Goal: Task Accomplishment & Management: Complete application form

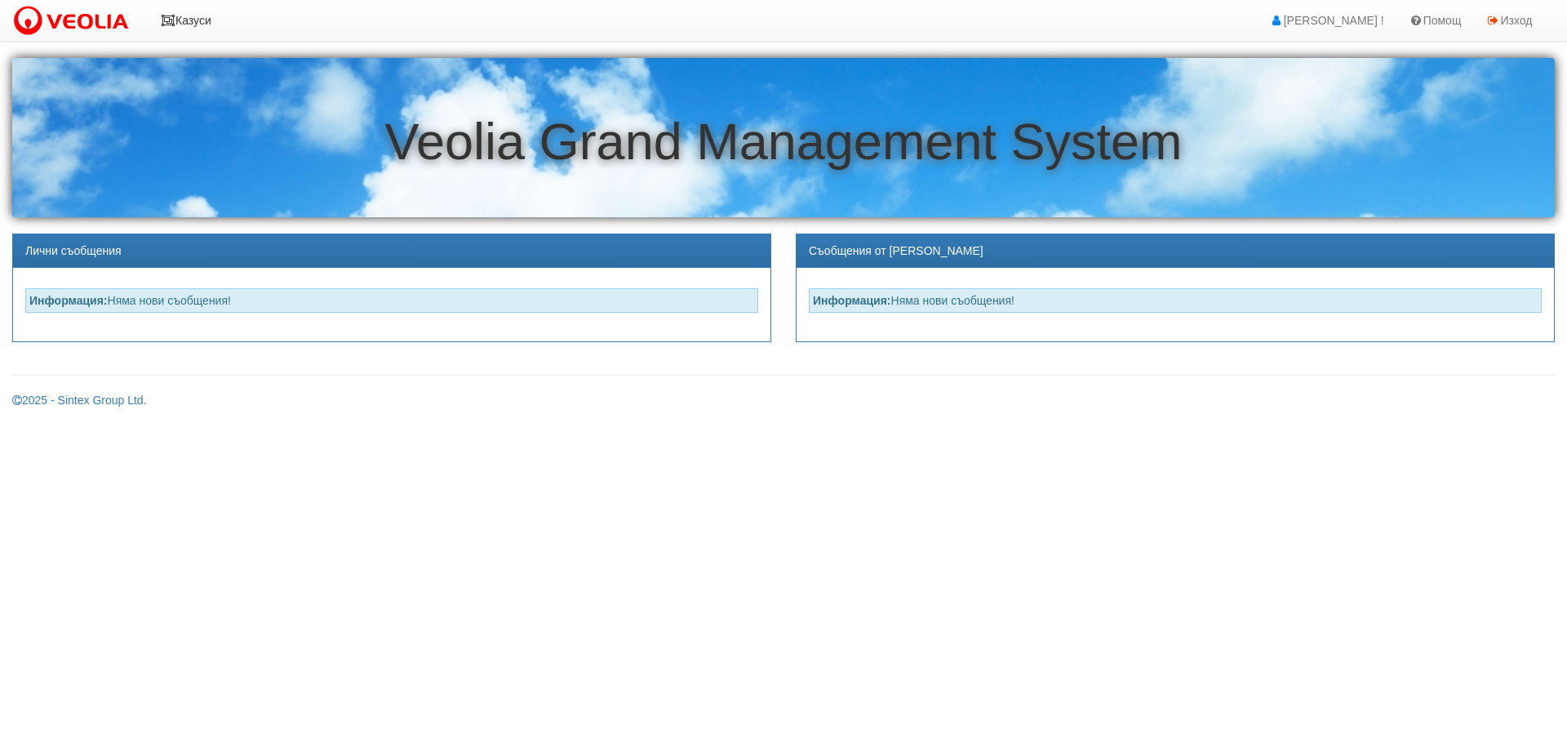
click at [168, 23] on icon at bounding box center [168, 20] width 15 height 11
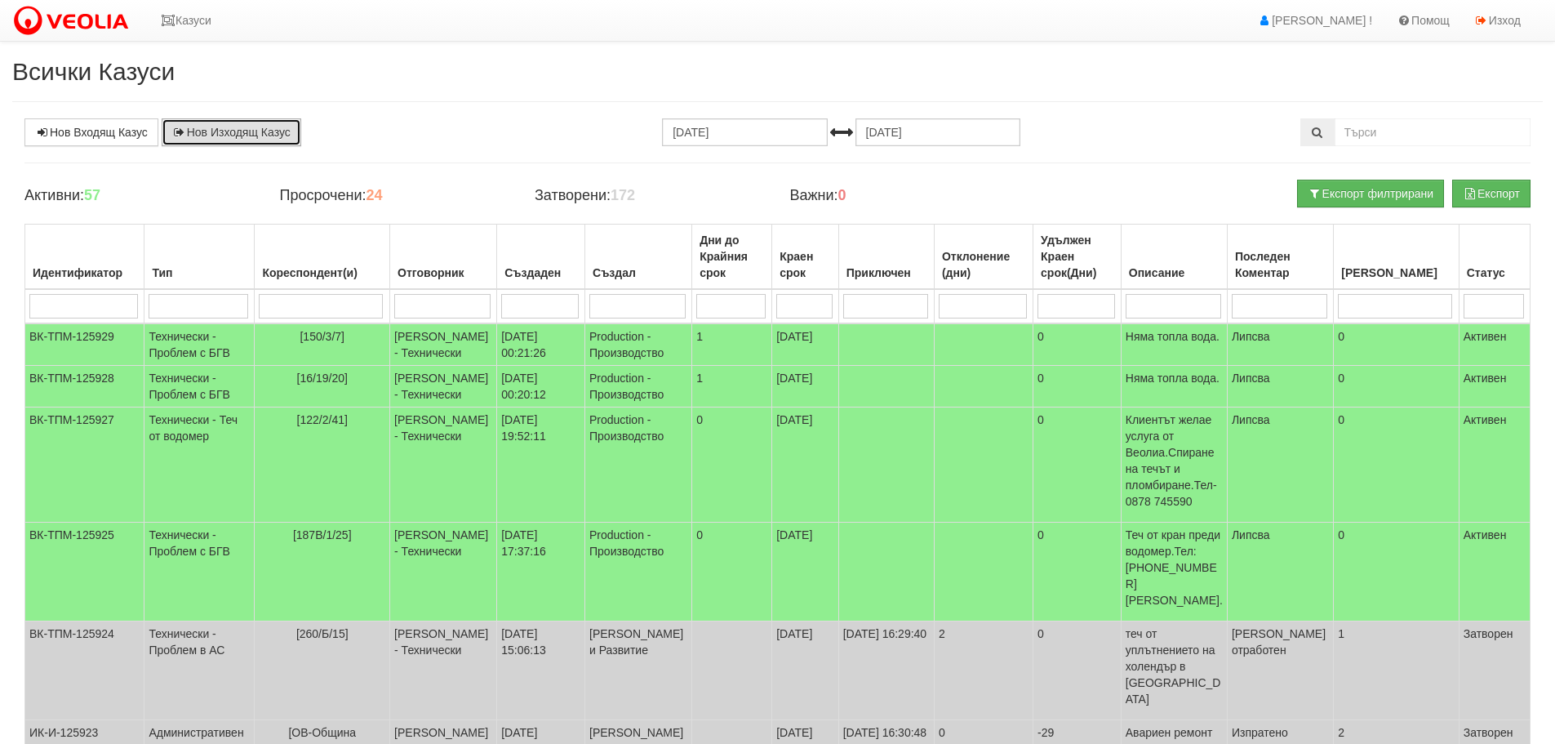
click at [207, 125] on link "Нов Изходящ Казус" at bounding box center [232, 132] width 140 height 28
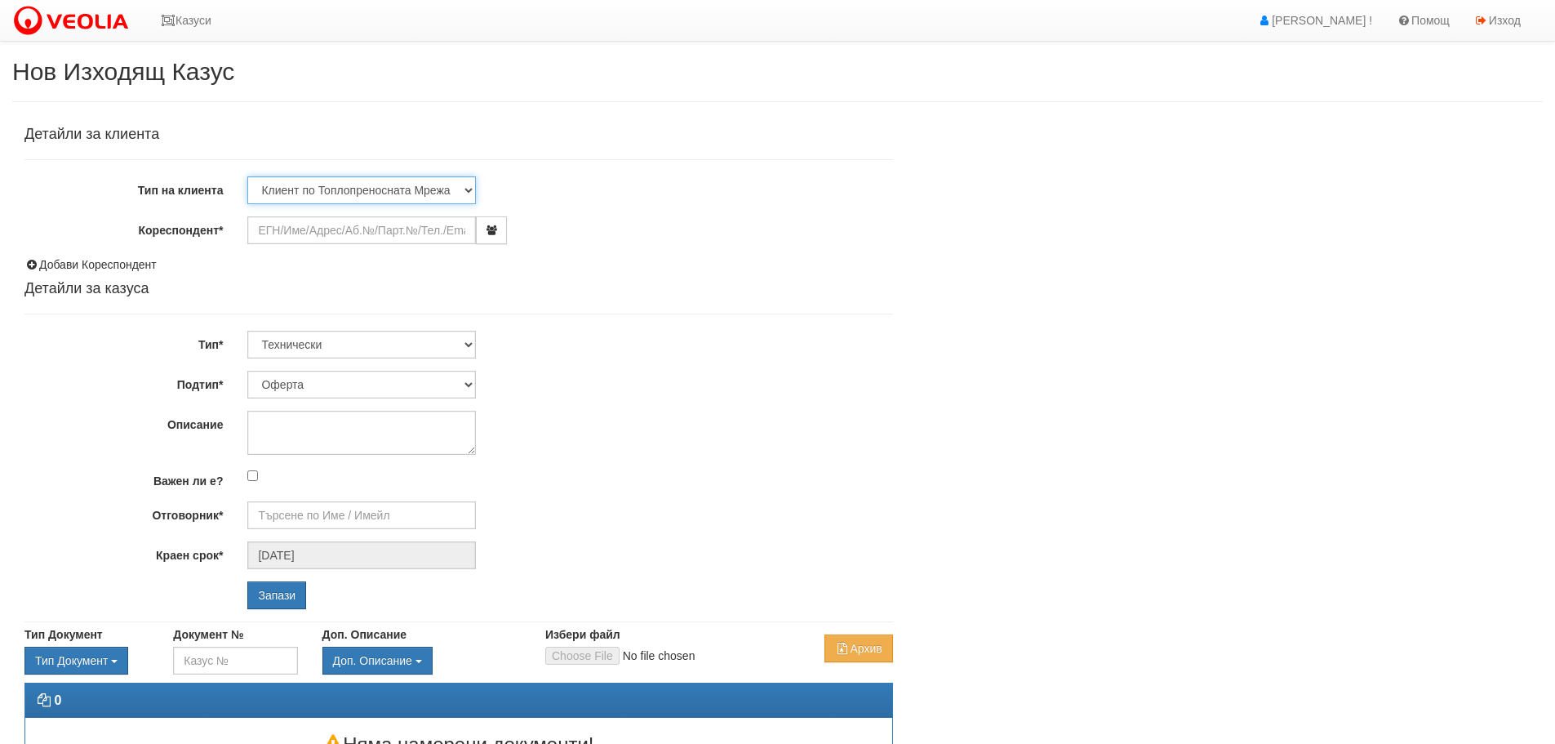
click at [415, 184] on select "Клиент по Топлопреносната Мрежа Институция Партньори Други" at bounding box center [361, 190] width 229 height 28
select select "Institution"
click at [247, 176] on select "Клиент по Топлопреносната Мрежа Институция Партньори Други" at bounding box center [361, 190] width 229 height 28
click at [322, 227] on input "Кореспондент*" at bounding box center [361, 230] width 229 height 28
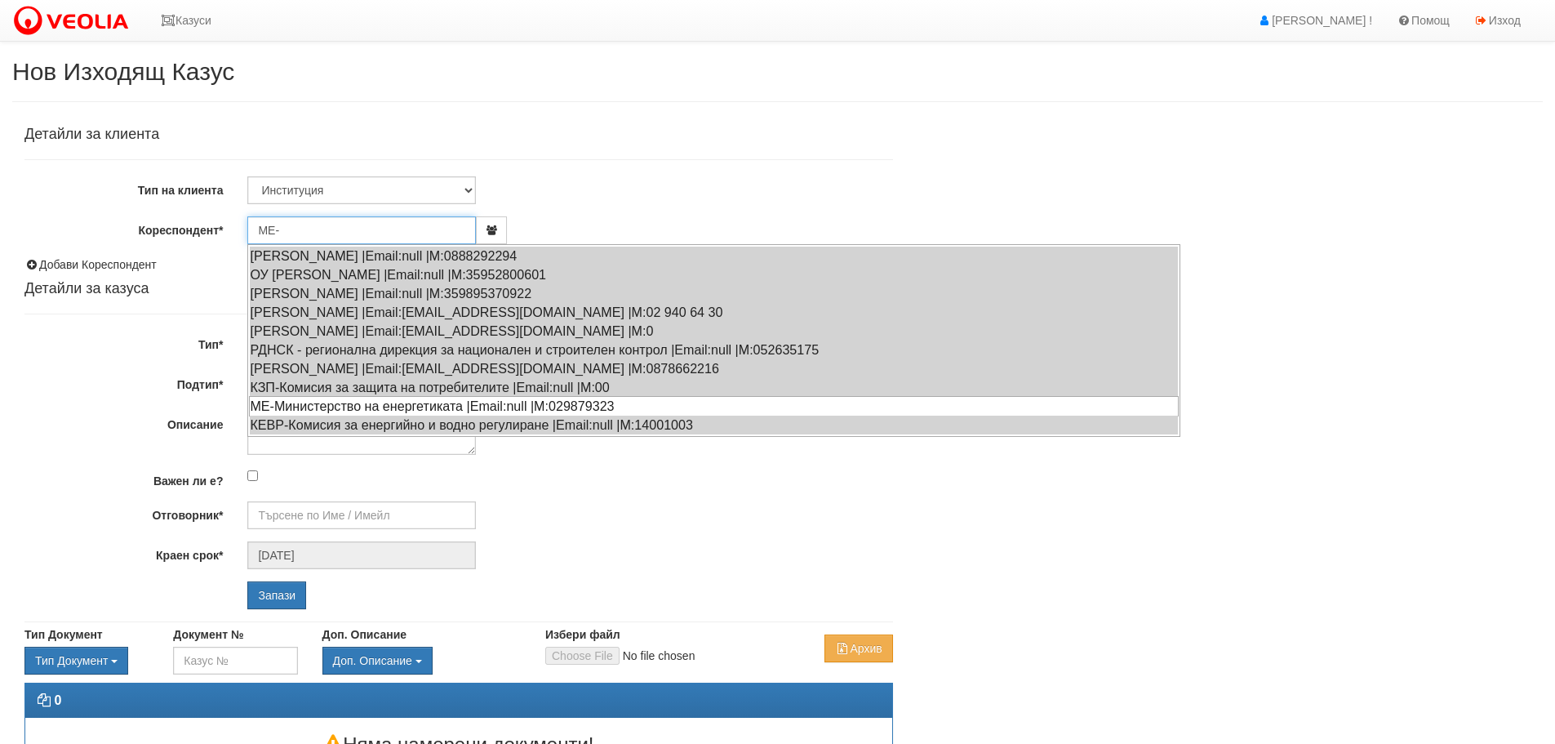
click at [290, 404] on div "МЕ-Министерство на енергетиката |Email:null |М:029879323" at bounding box center [714, 406] width 930 height 20
type input "МЕ-Министерство на енергетиката"
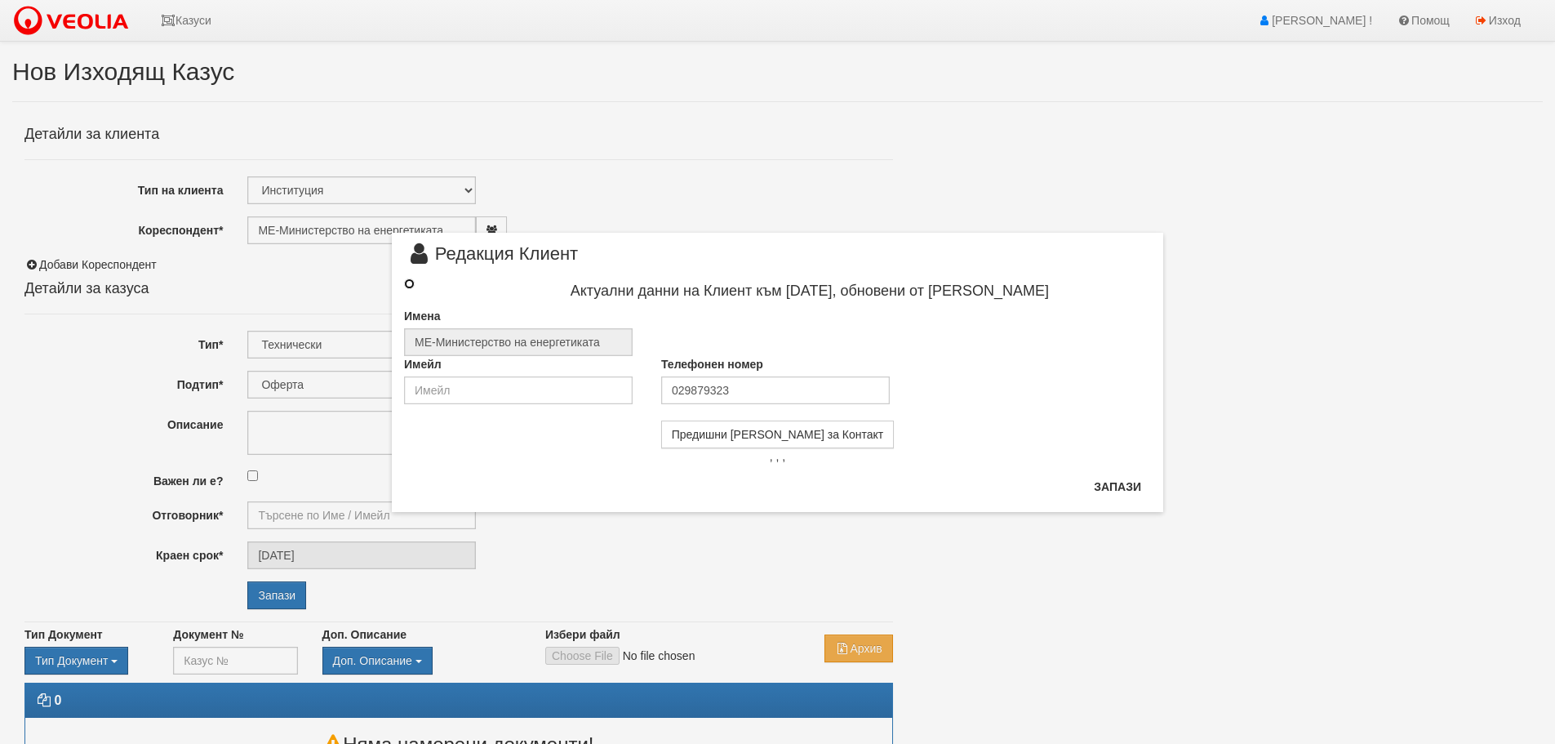
click at [409, 284] on input "radio" at bounding box center [409, 283] width 11 height 11
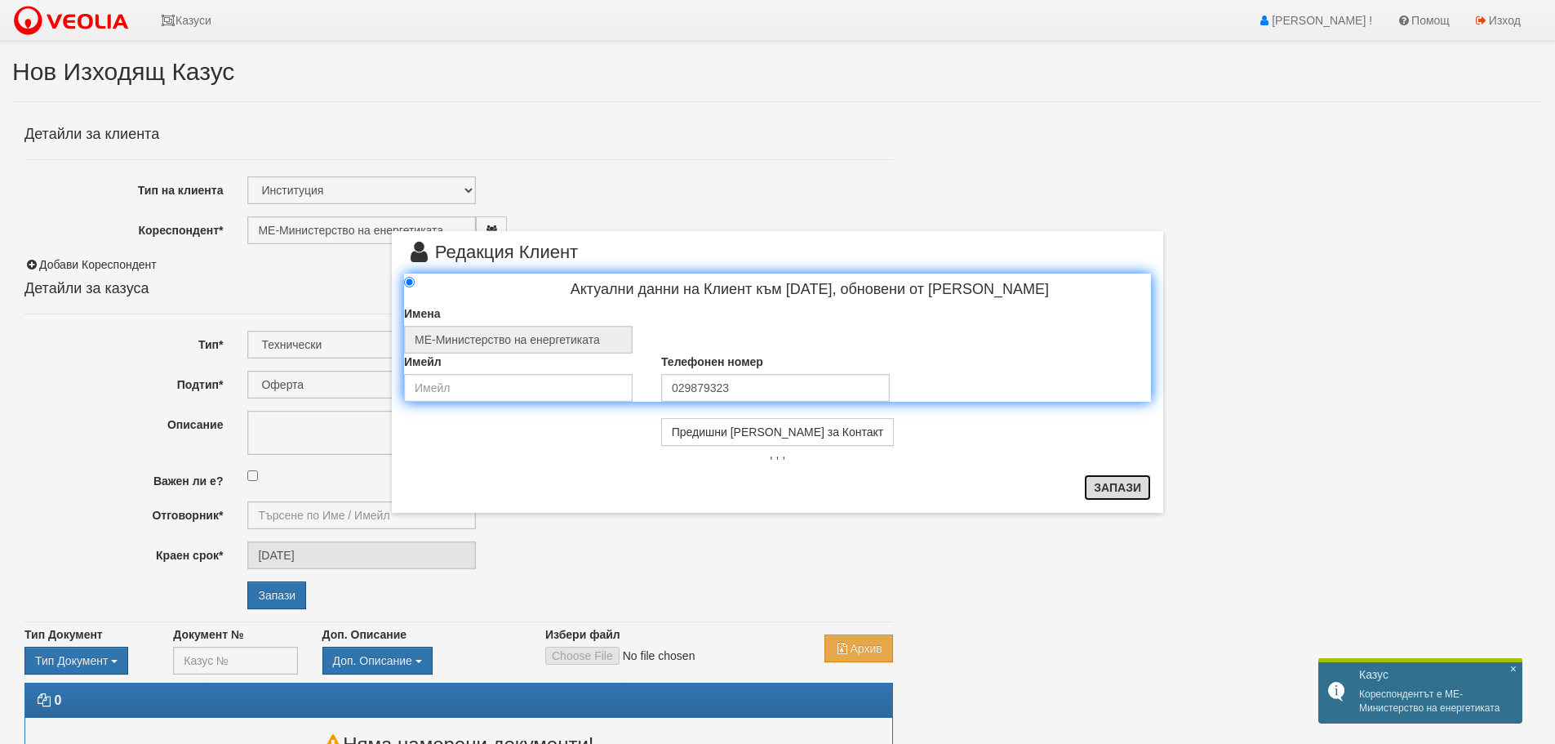
drag, startPoint x: 1120, startPoint y: 481, endPoint x: 1044, endPoint y: 464, distance: 77.8
click at [1118, 480] on button "Запази" at bounding box center [1117, 487] width 67 height 26
radio input "true"
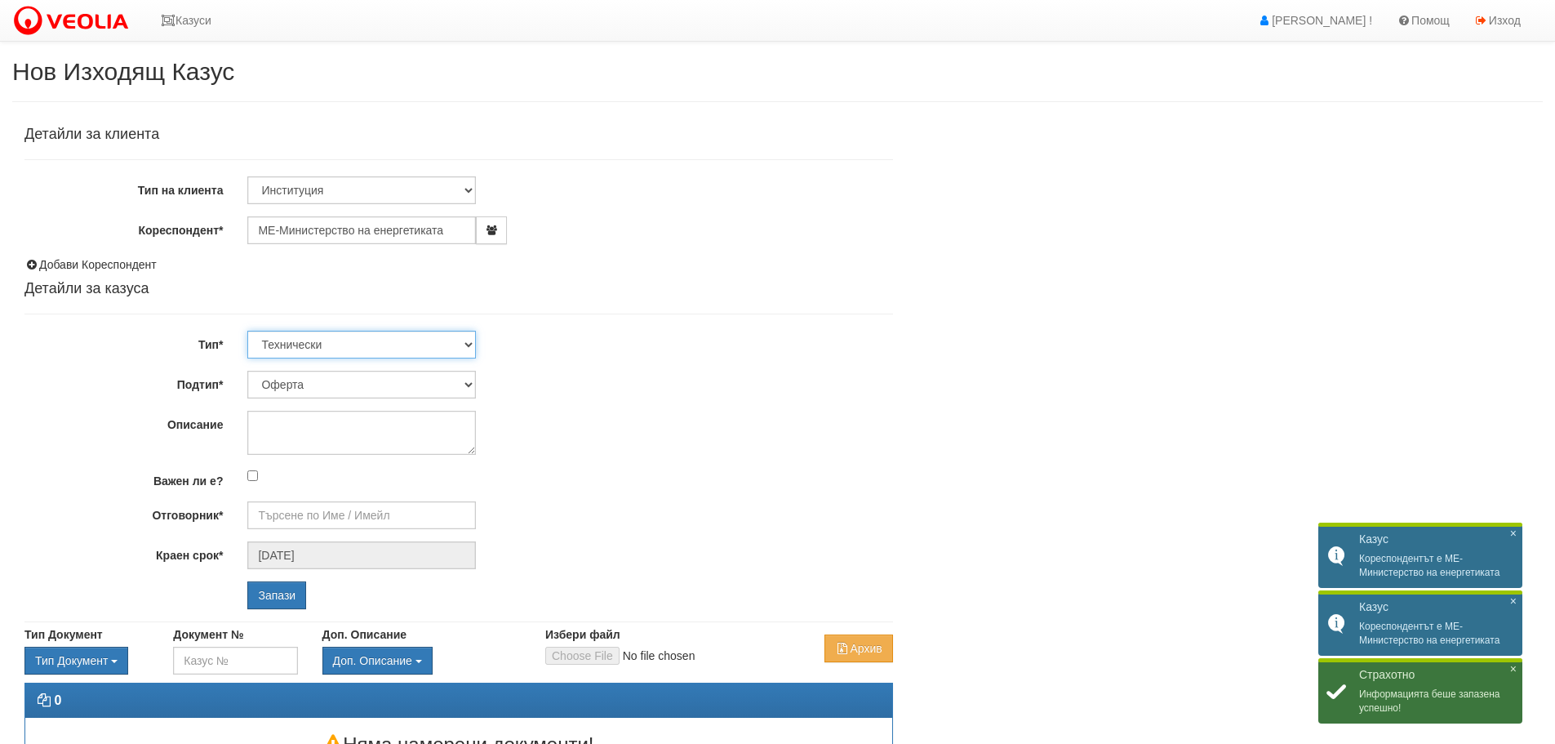
click at [468, 342] on select "Технически ФТС Търговски Административен Производствен Експлоатационен Финансов…" at bounding box center [361, 345] width 229 height 28
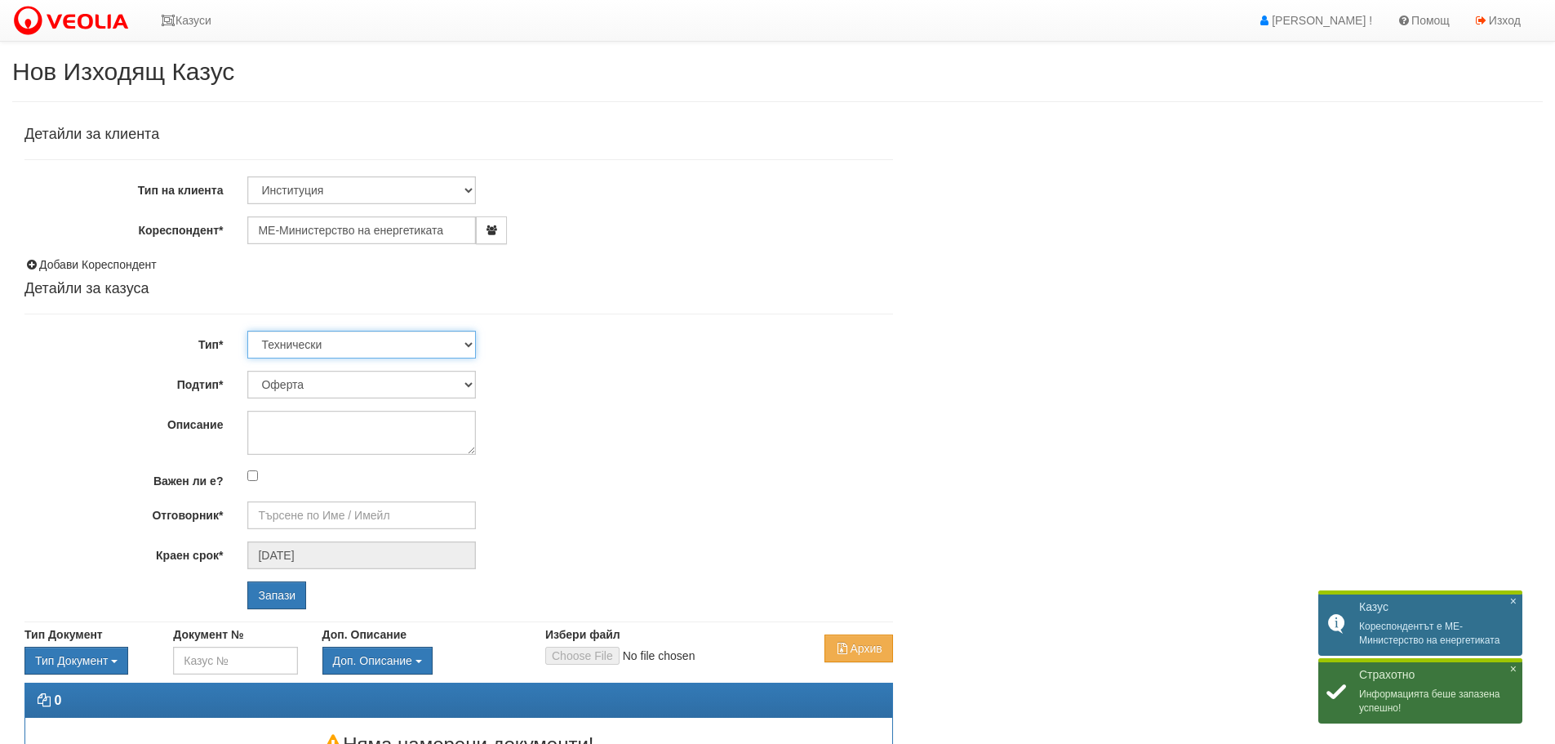
select select "4"
click at [247, 331] on select "Технически ФТС Търговски Административен Производствен Експлоатационен Финансов…" at bounding box center [361, 345] width 229 height 28
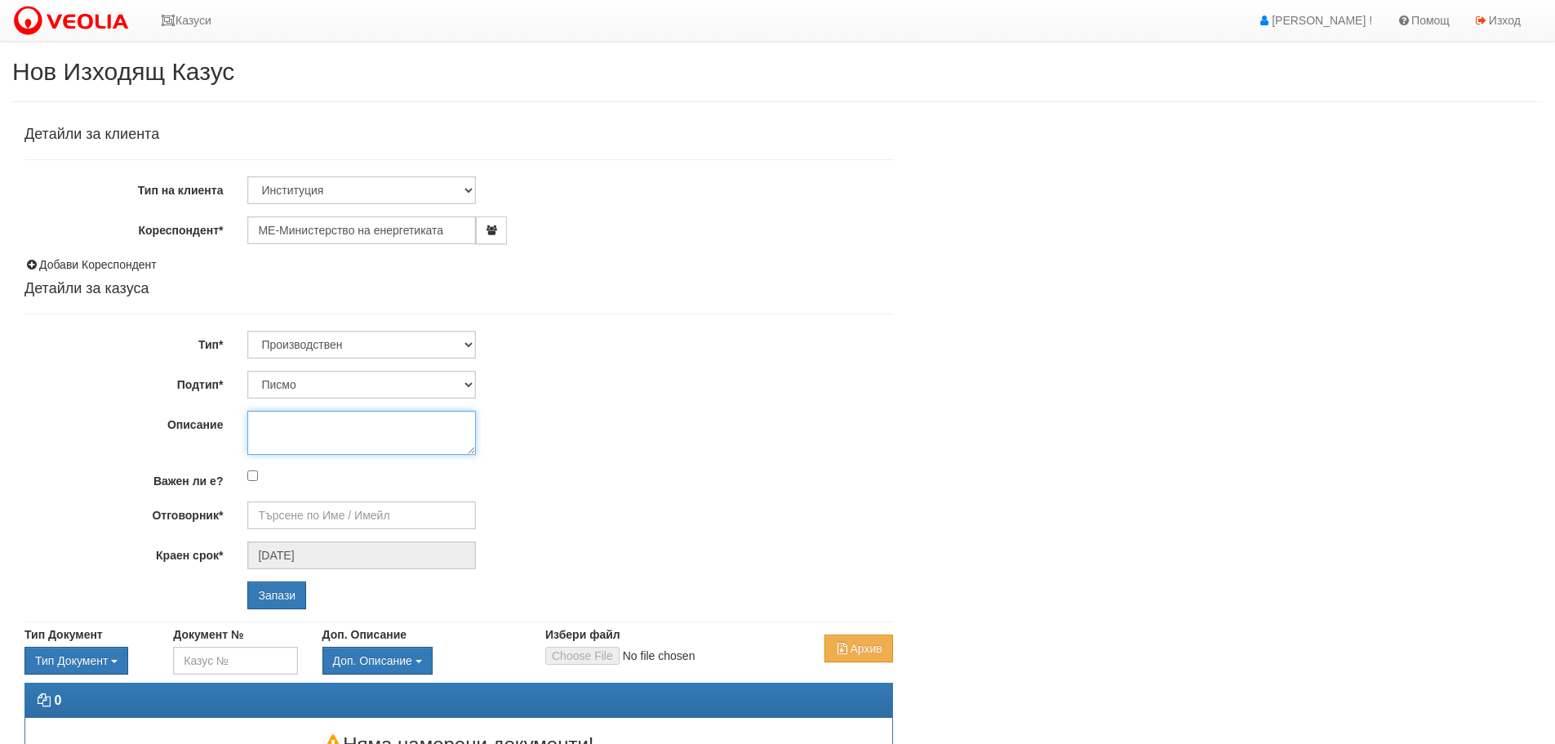
click at [295, 415] on textarea "Описание" at bounding box center [361, 433] width 229 height 44
type textarea "Информация за констативен гориво-енергиен баланс за деветмесечието на 2025 г."
click at [383, 515] on input "Отговорник*" at bounding box center [361, 515] width 229 height 28
click at [381, 513] on input "Отговорник*" at bounding box center [361, 515] width 229 height 28
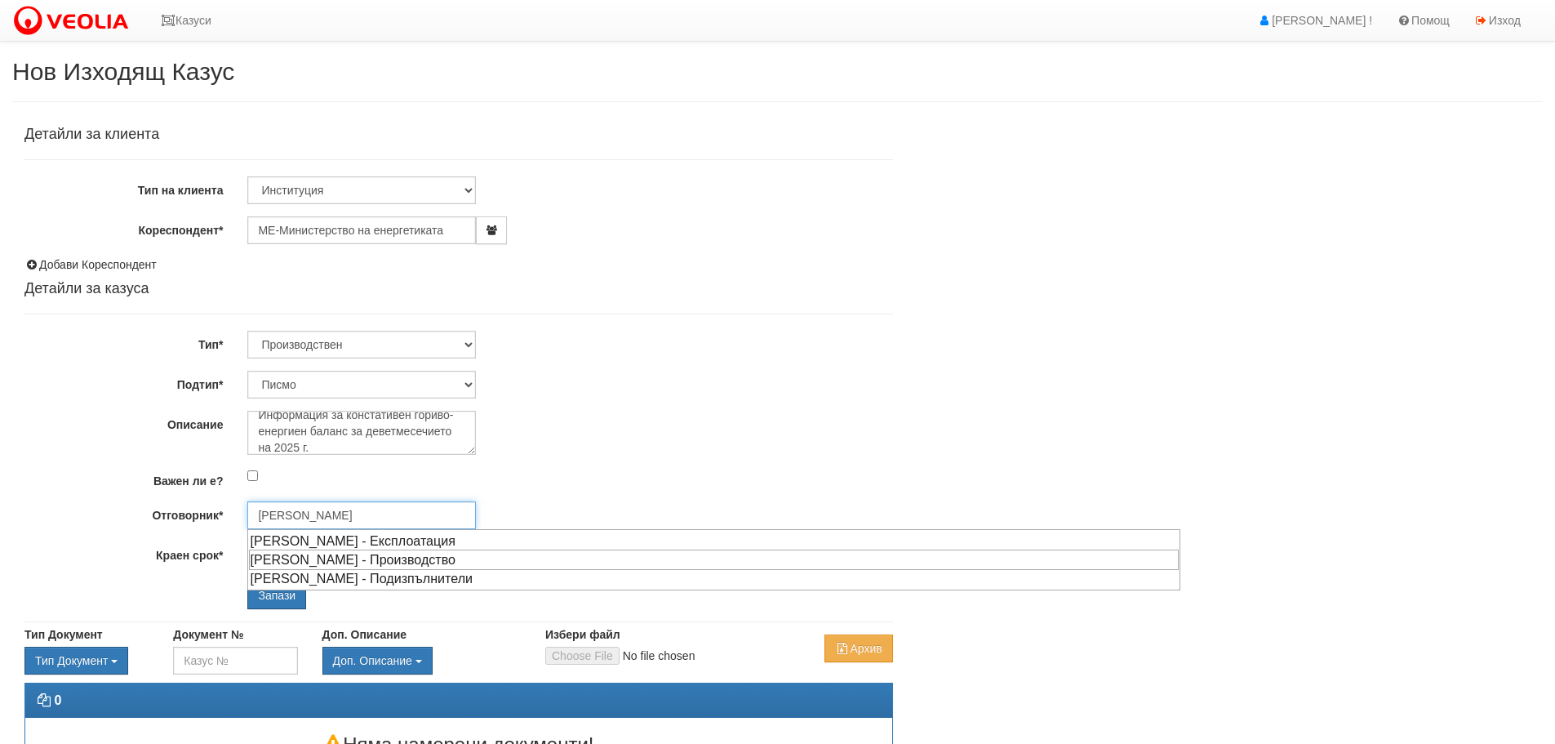
click at [334, 562] on div "[PERSON_NAME] - Производство" at bounding box center [714, 559] width 930 height 20
type input "[PERSON_NAME] - Производство"
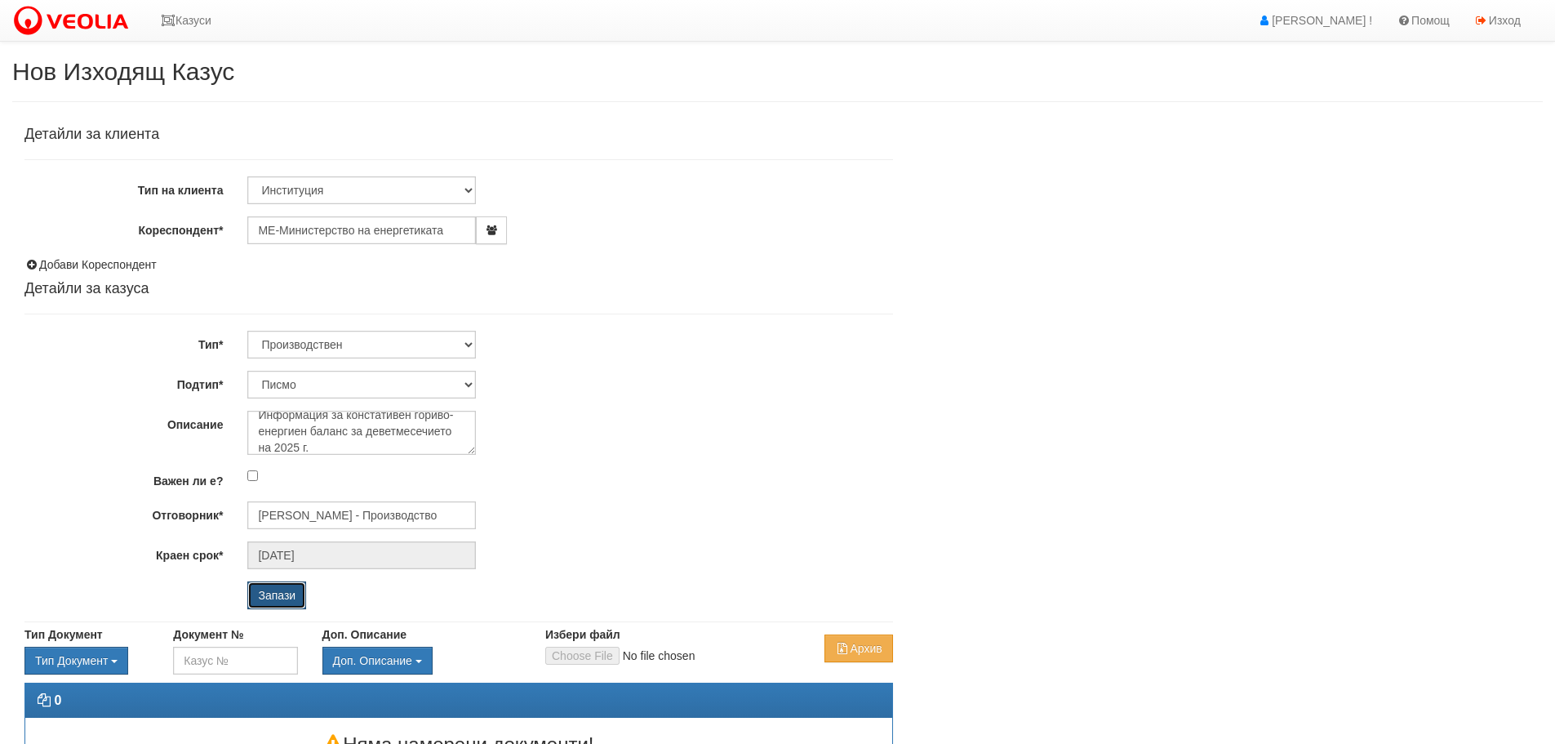
click at [278, 589] on input "Запази" at bounding box center [276, 595] width 59 height 28
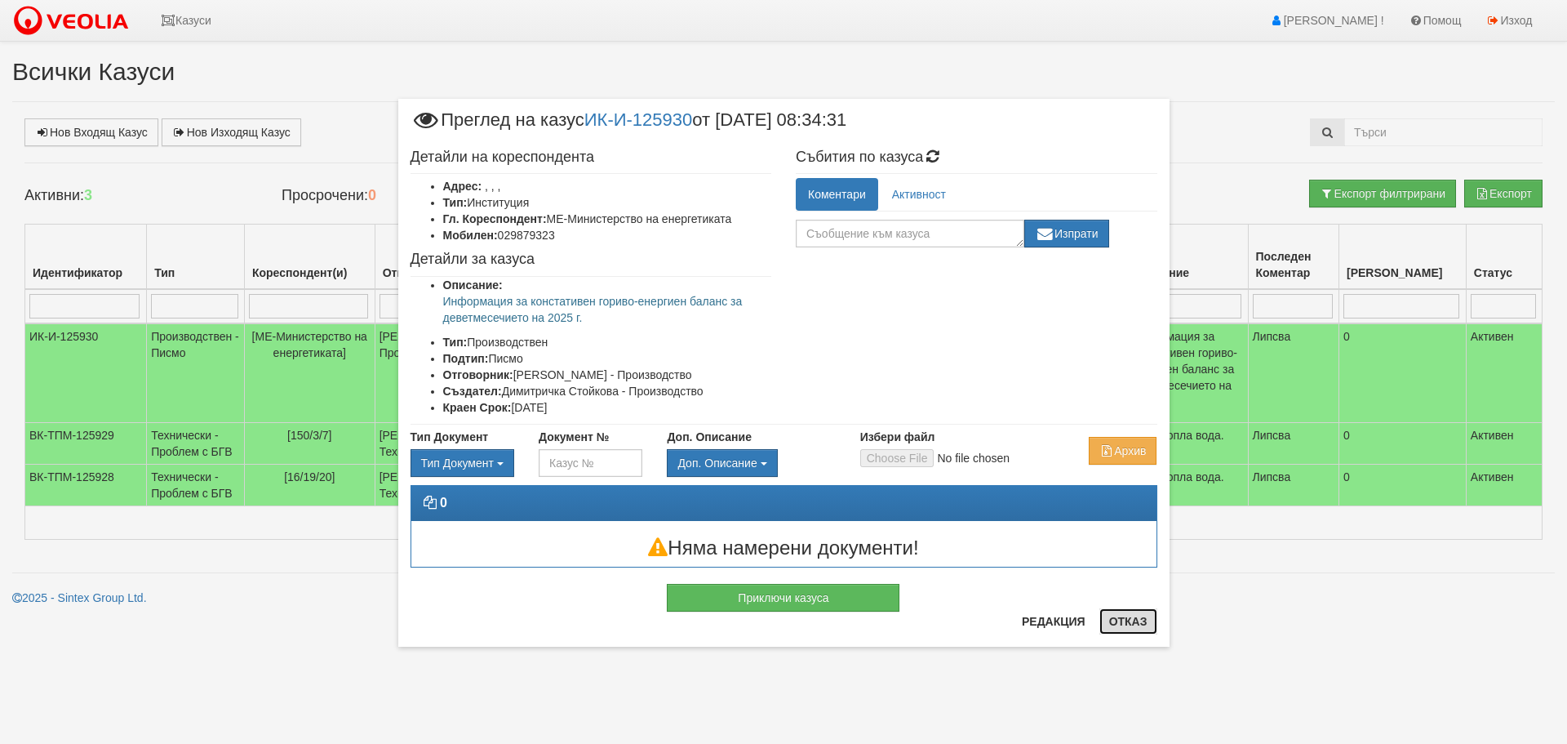
click at [1130, 616] on button "Отказ" at bounding box center [1129, 621] width 58 height 26
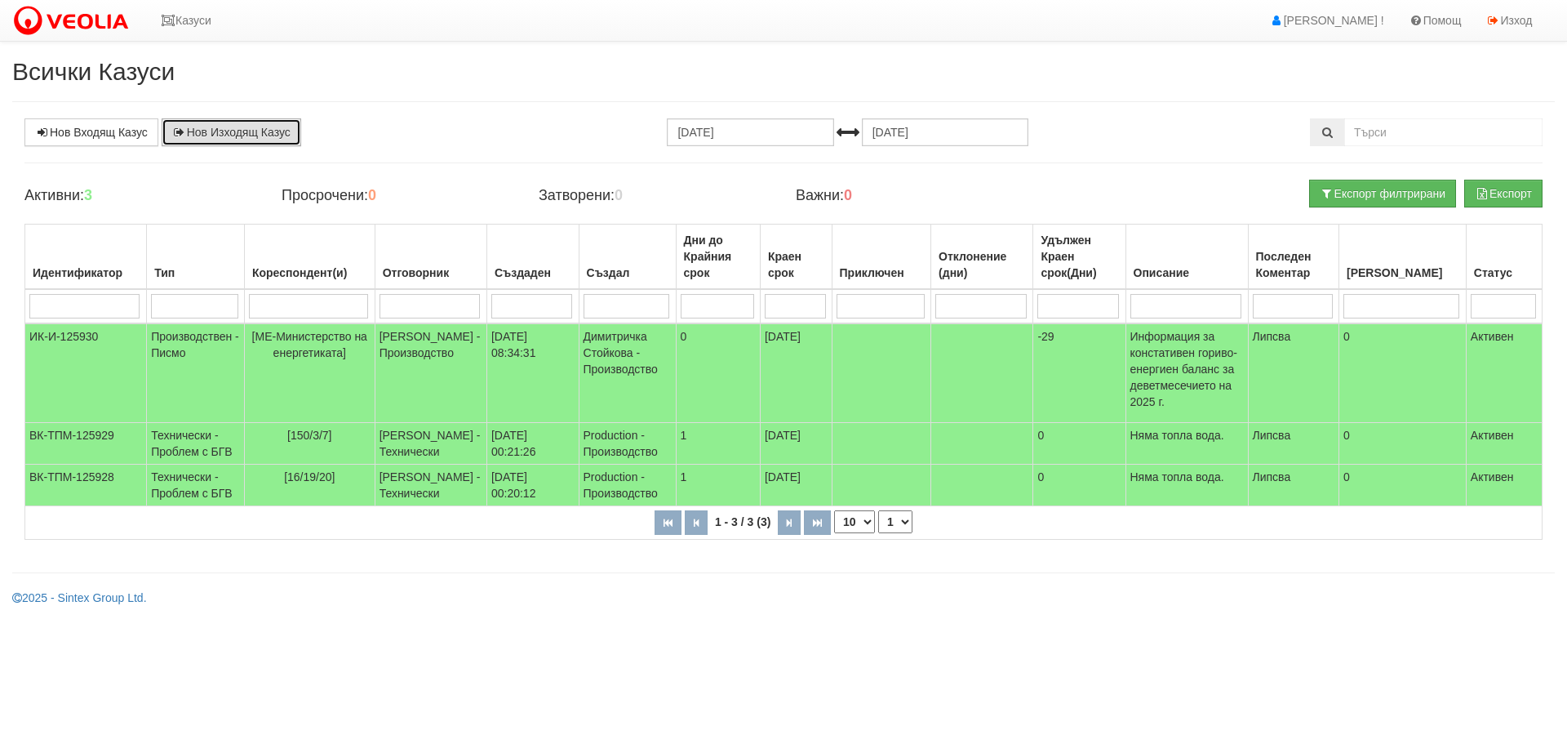
click at [207, 129] on link "Нов Изходящ Казус" at bounding box center [232, 132] width 140 height 28
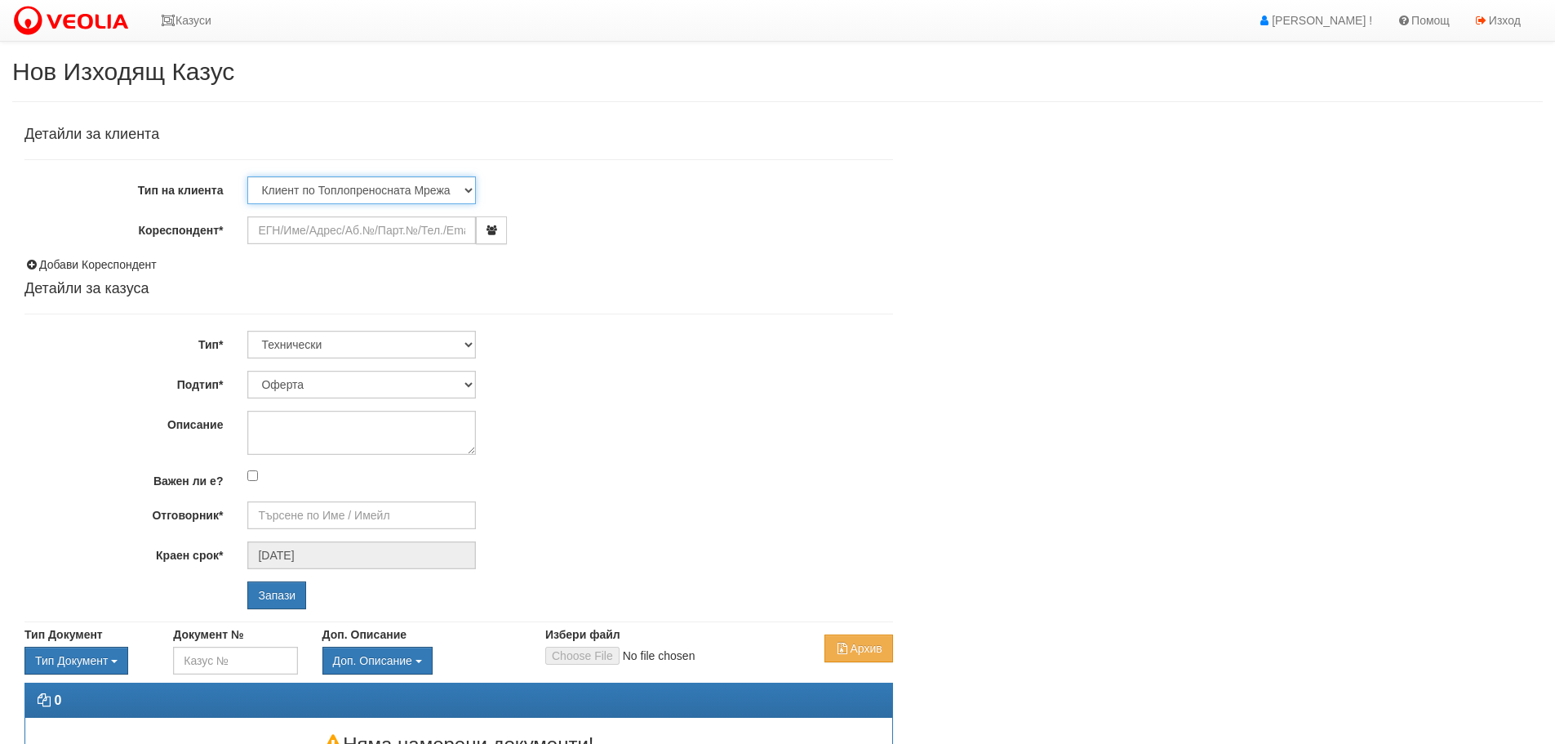
click at [464, 184] on select "Клиент по Топлопреносната Мрежа Институция Партньори Други" at bounding box center [361, 190] width 229 height 28
select select "Institution"
click at [247, 176] on select "Клиент по Топлопреносната Мрежа Институция Партньори Други" at bounding box center [361, 190] width 229 height 28
click at [344, 223] on input "Кореспондент*" at bounding box center [361, 230] width 229 height 28
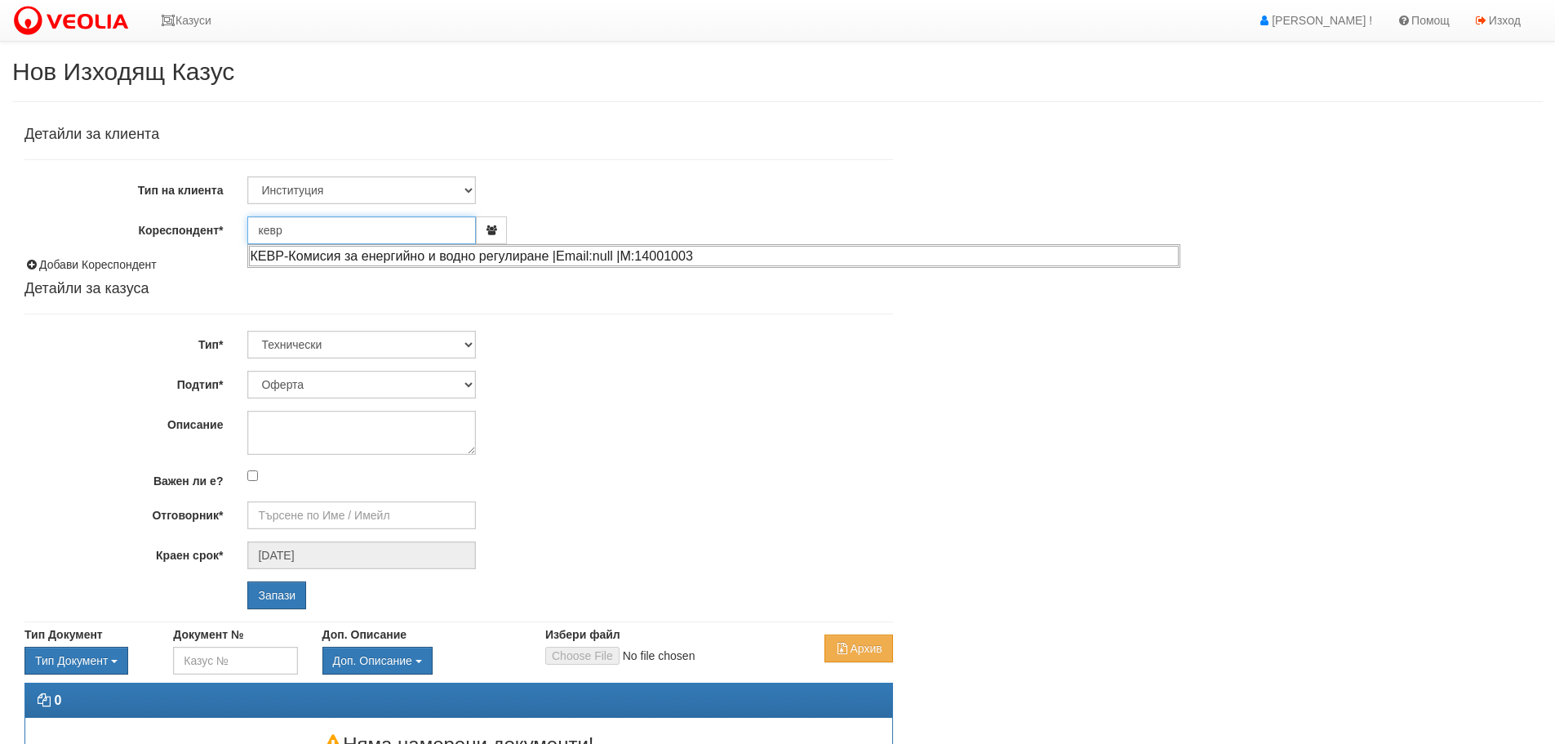
click at [380, 255] on div "КЕВР-Комисия за енергийно и водно регулиране |Email:null |М:14001003" at bounding box center [714, 256] width 930 height 20
type input "КЕВР-Комисия за енергийно и водно регулиране"
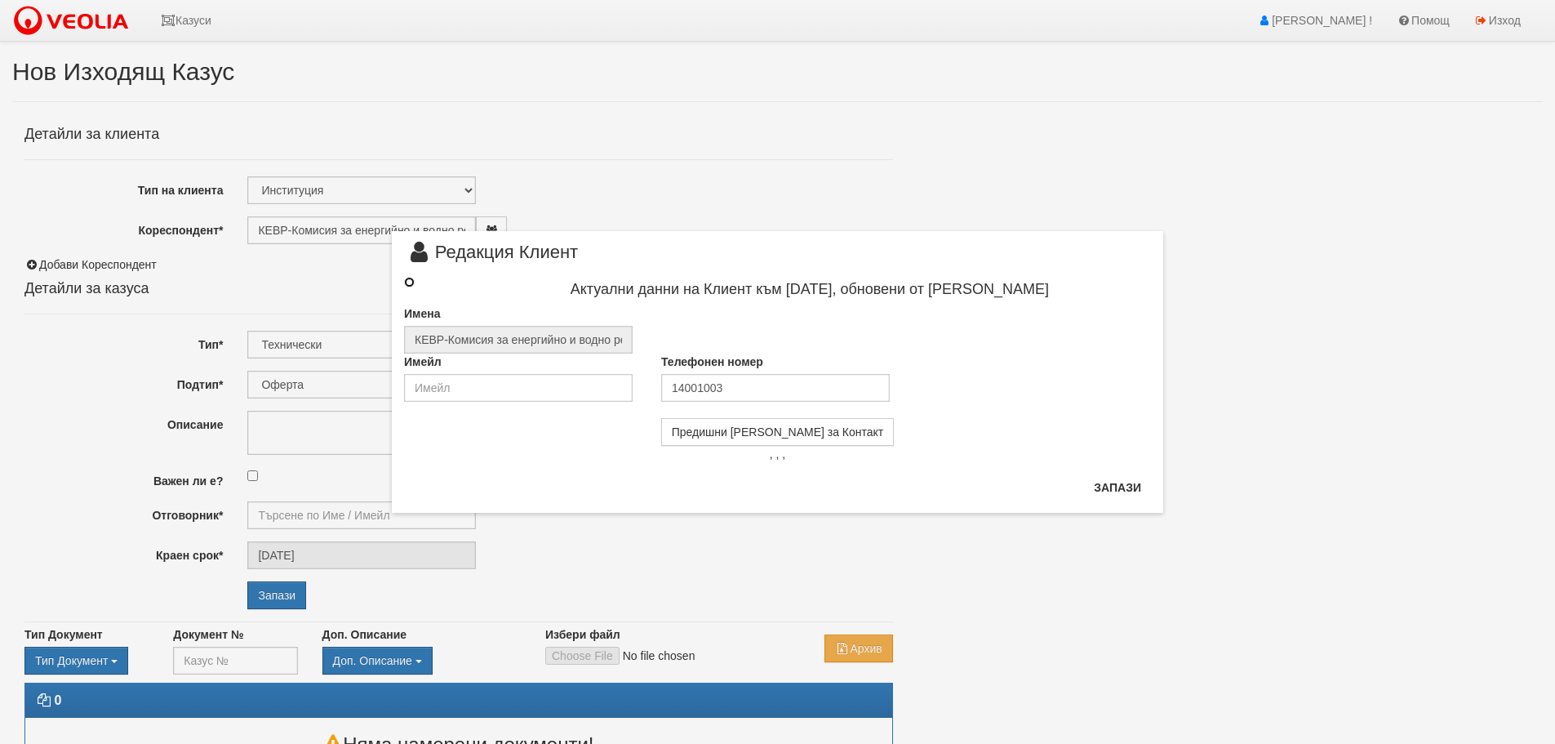
click at [406, 282] on input "radio" at bounding box center [409, 282] width 11 height 11
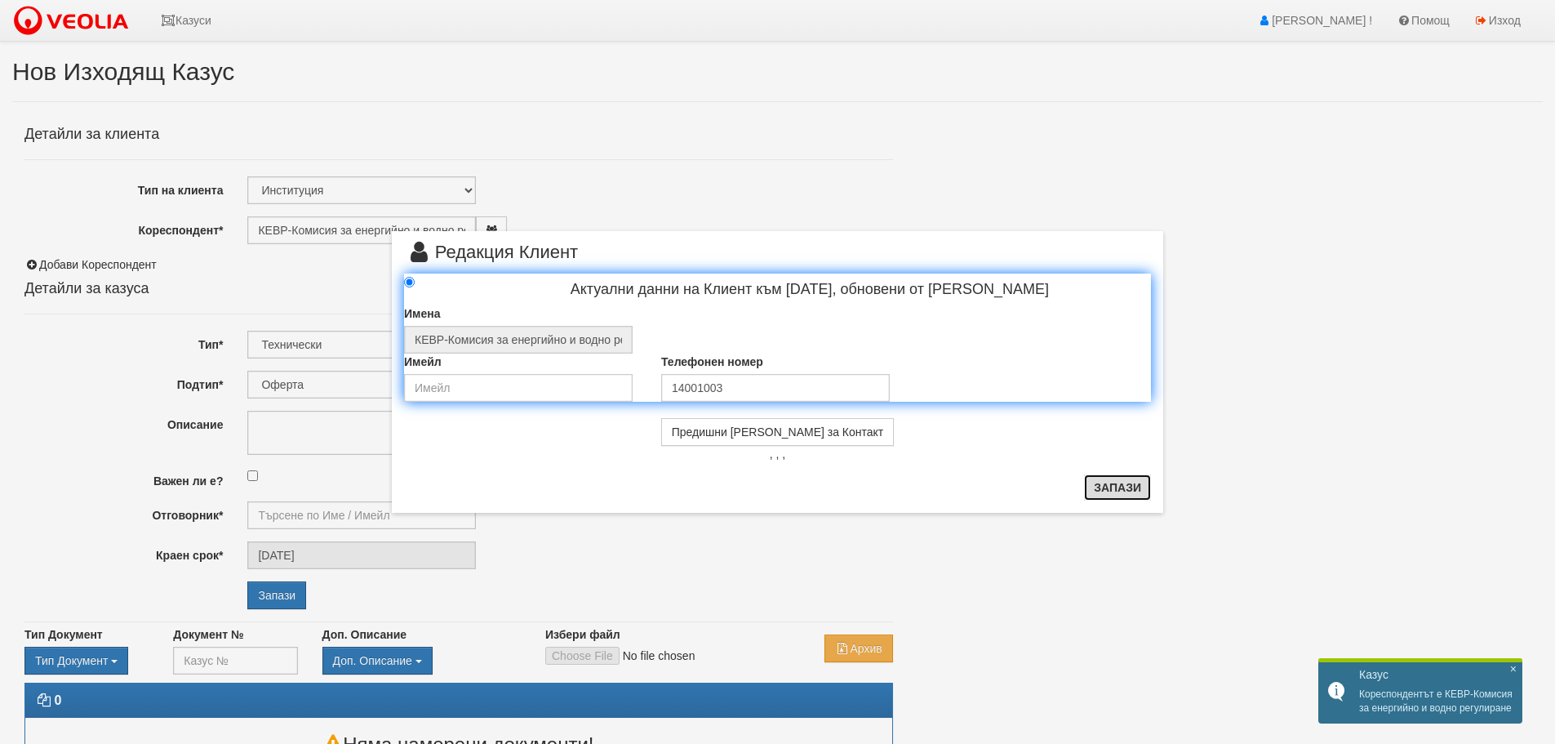
click at [1117, 487] on button "Запази" at bounding box center [1117, 487] width 67 height 26
radio input "true"
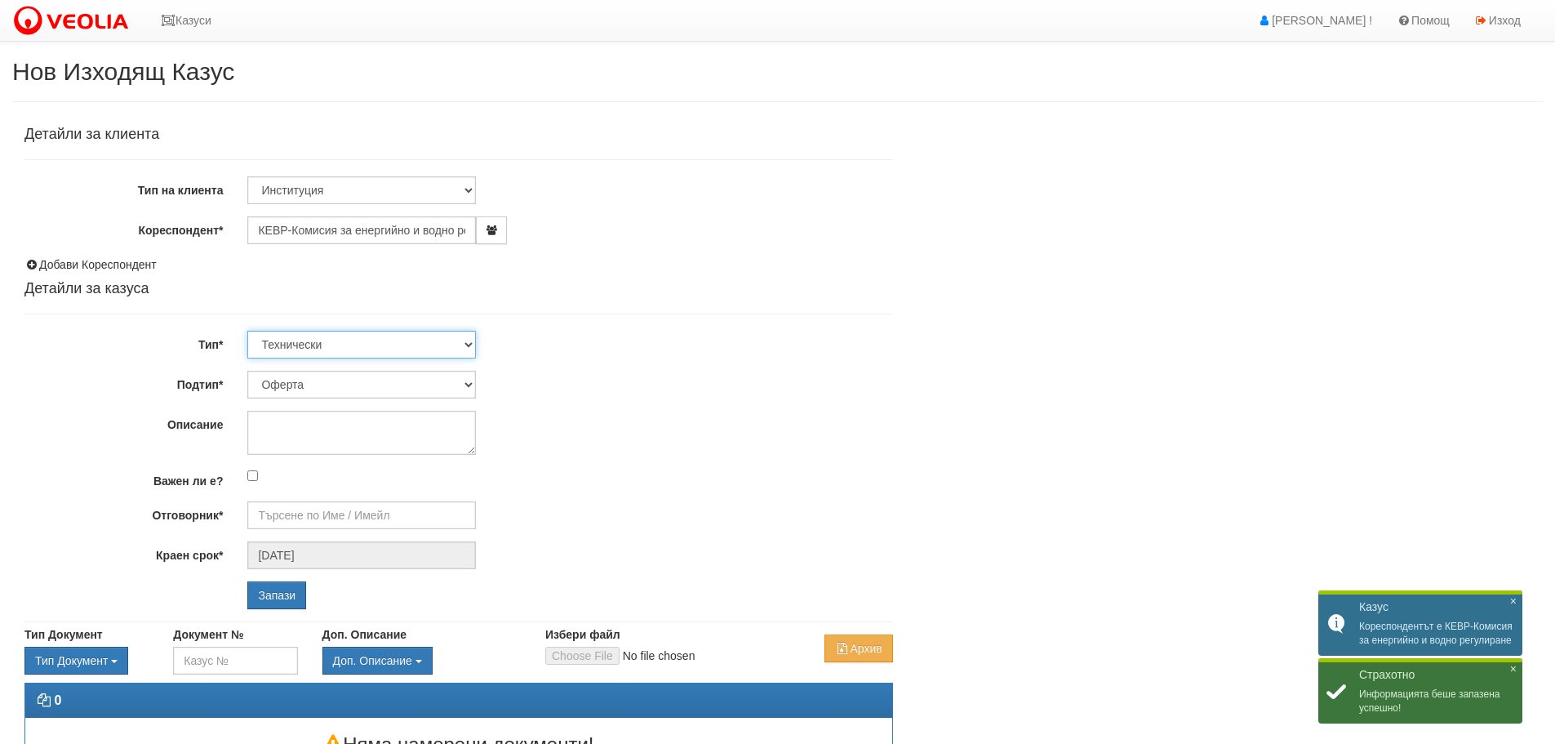
click at [462, 340] on select "Технически ФТС Търговски Административен Производствен Експлоатационен Финансов…" at bounding box center [361, 345] width 229 height 28
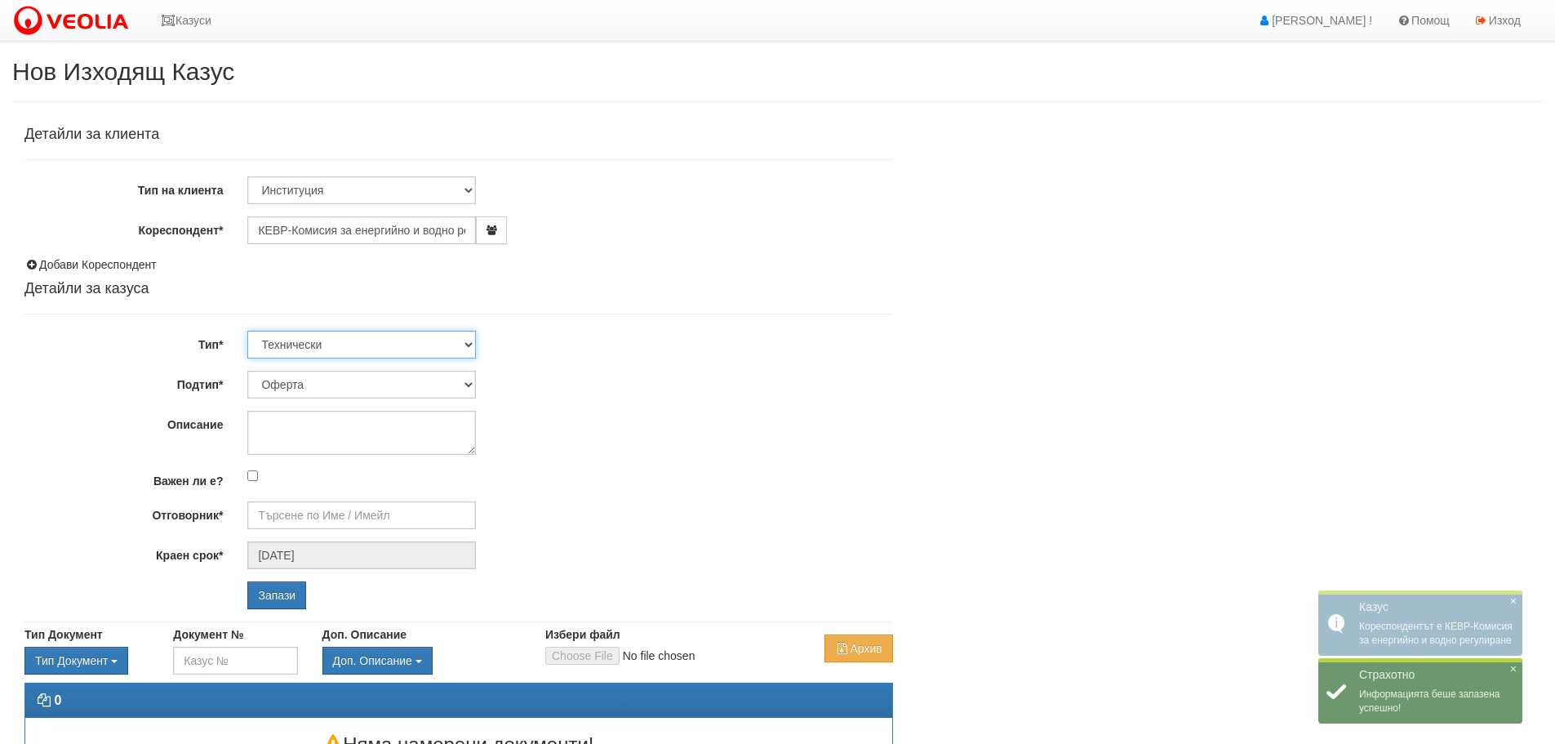
select select "4"
click at [247, 331] on select "Технически ФТС Търговски Административен Производствен Експлоатационен Финансов…" at bounding box center [361, 345] width 229 height 28
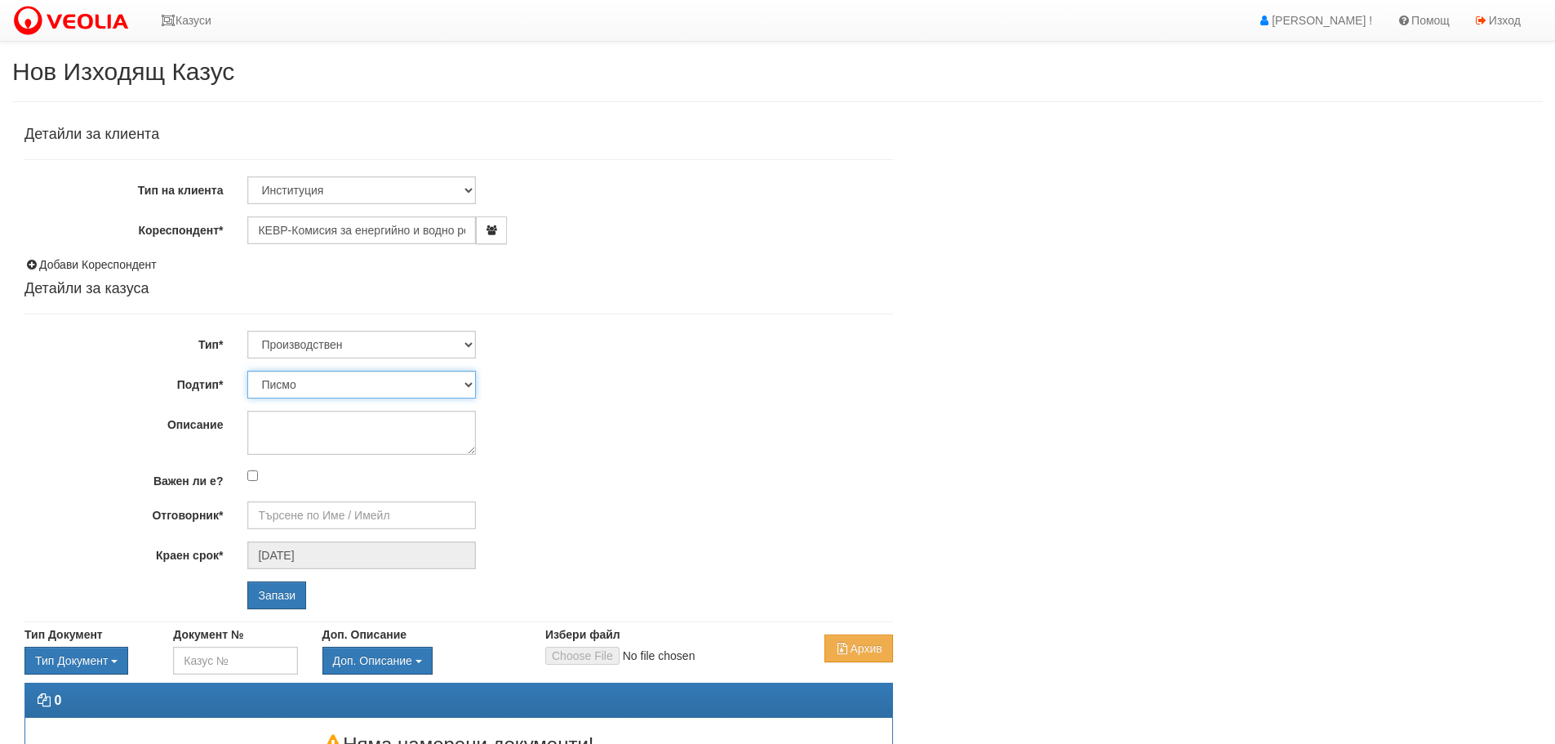
click at [472, 384] on select "Писмо Отчет Предложения относно резерви от горива Справка Заявление за издаване…" at bounding box center [361, 385] width 229 height 28
select select "Заявление за издаване на сертификати"
click at [247, 371] on select "Писмо Отчет Предложения относно резерви от горива Справка Заявление за издаване…" at bounding box center [361, 385] width 229 height 28
click at [373, 424] on textarea "Описание" at bounding box center [361, 433] width 229 height 44
click at [273, 422] on textarea "ЗАявление за издаване на" at bounding box center [361, 433] width 229 height 44
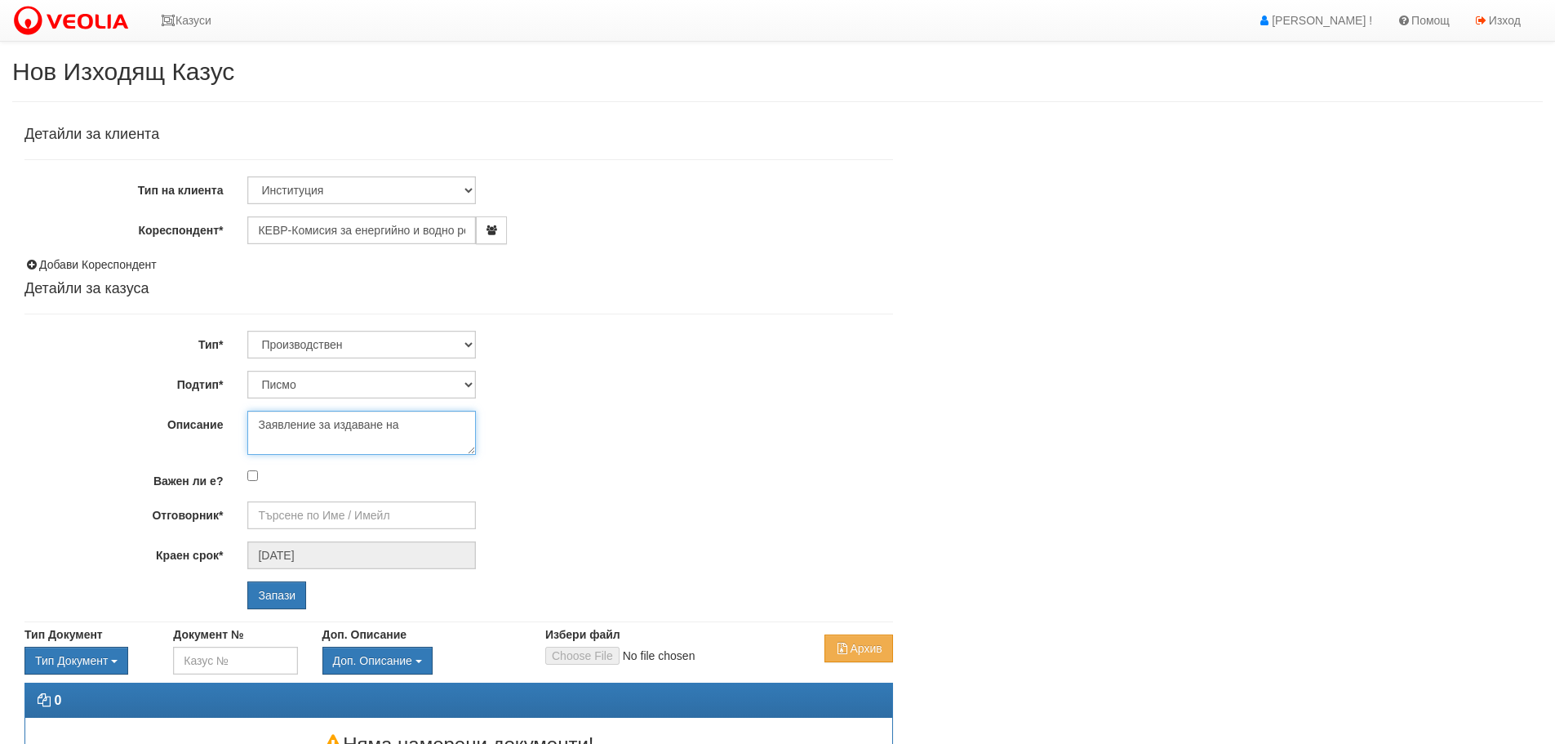
click at [448, 424] on textarea "Заявление за издаване на" at bounding box center [361, 433] width 229 height 44
type textarea "Заявление за издаване на сертификати за произход на електрическа енергия, произ…"
click at [322, 521] on input "Отговорник*" at bounding box center [361, 515] width 229 height 28
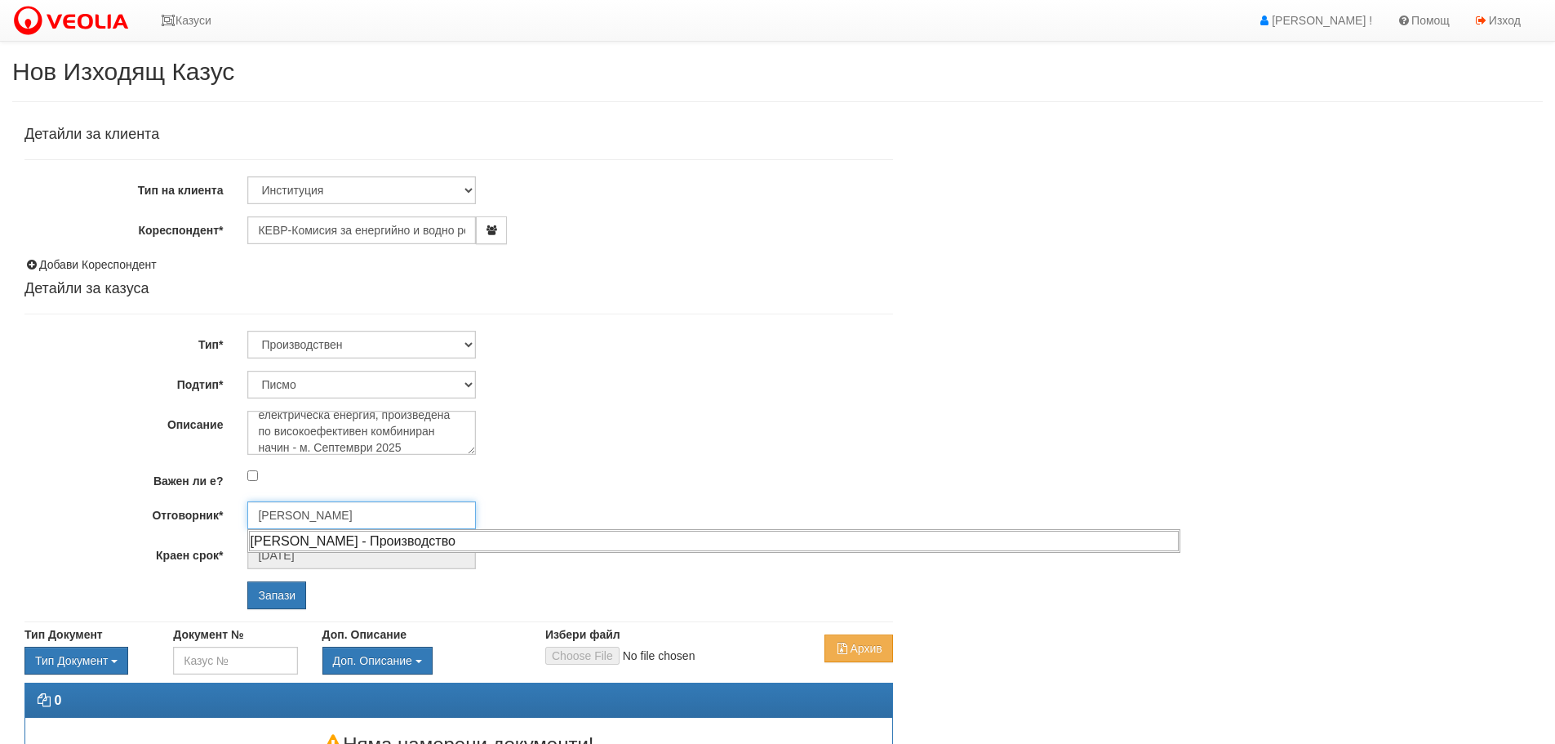
click at [449, 535] on div "[PERSON_NAME] - Производство" at bounding box center [714, 541] width 930 height 20
type input "[PERSON_NAME] - Производство"
click at [280, 586] on input "Запази" at bounding box center [276, 595] width 59 height 28
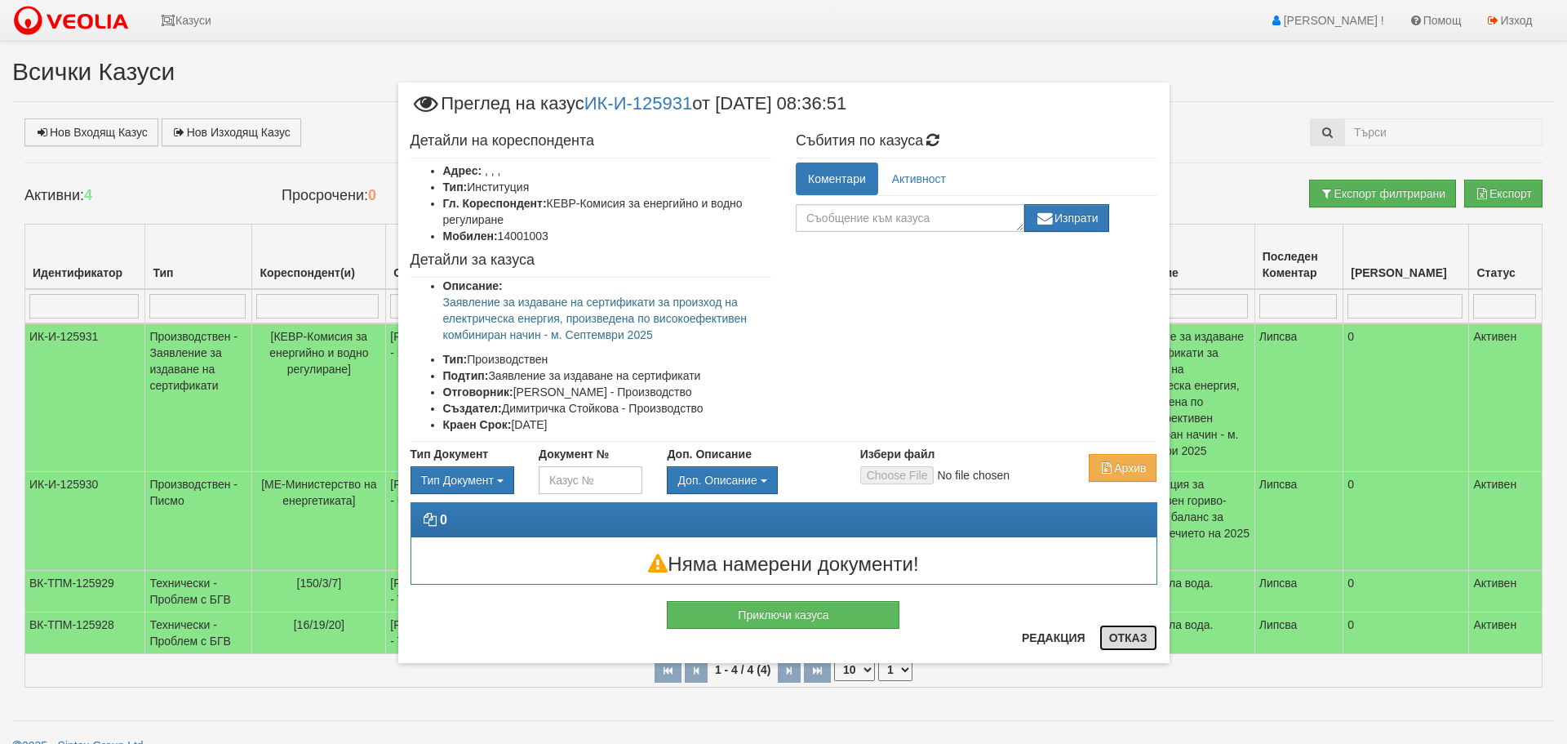
click at [1121, 635] on button "Отказ" at bounding box center [1129, 637] width 58 height 26
